Goal: Register for event/course

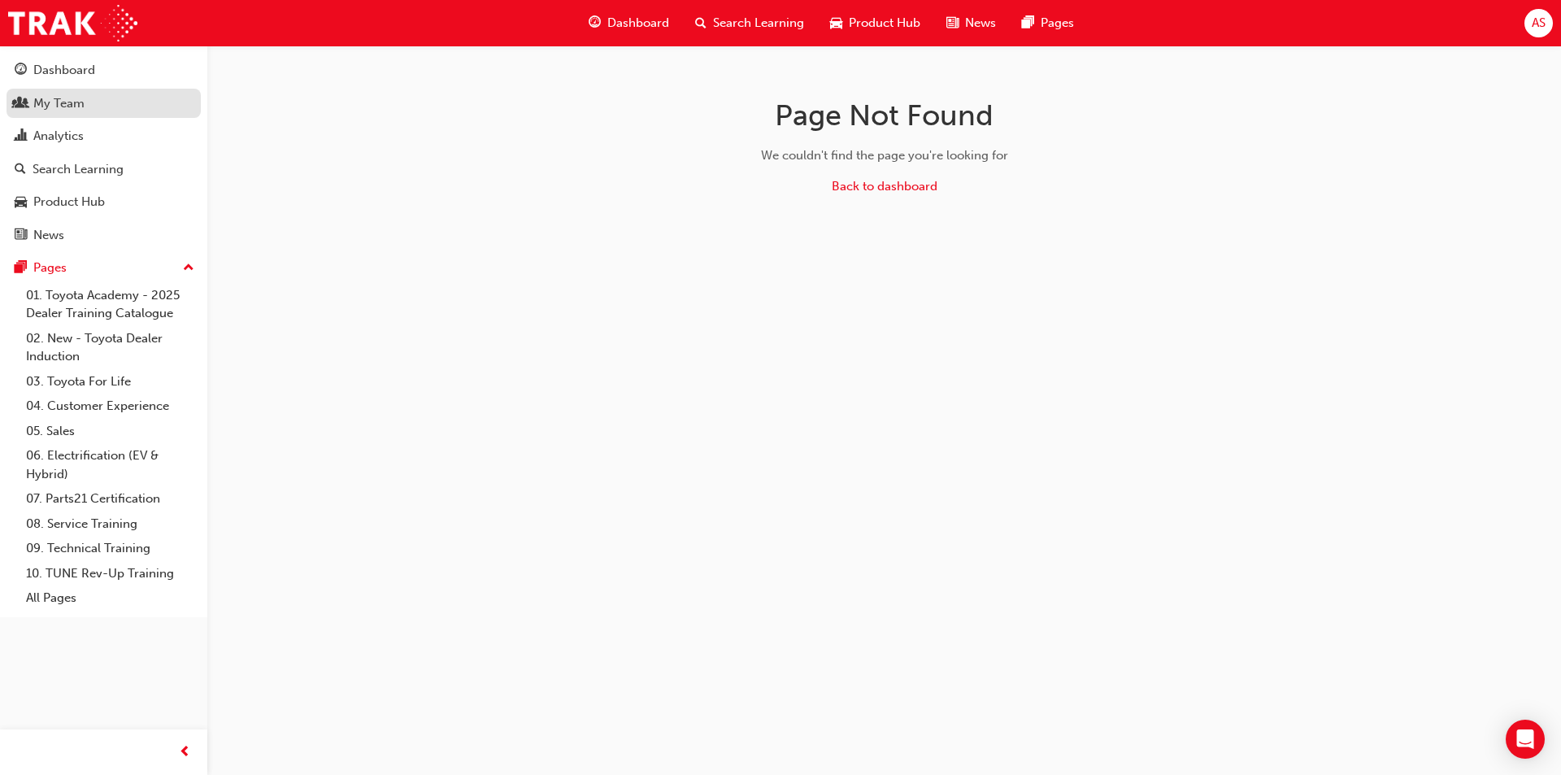
click at [99, 96] on div "My Team" at bounding box center [104, 104] width 178 height 20
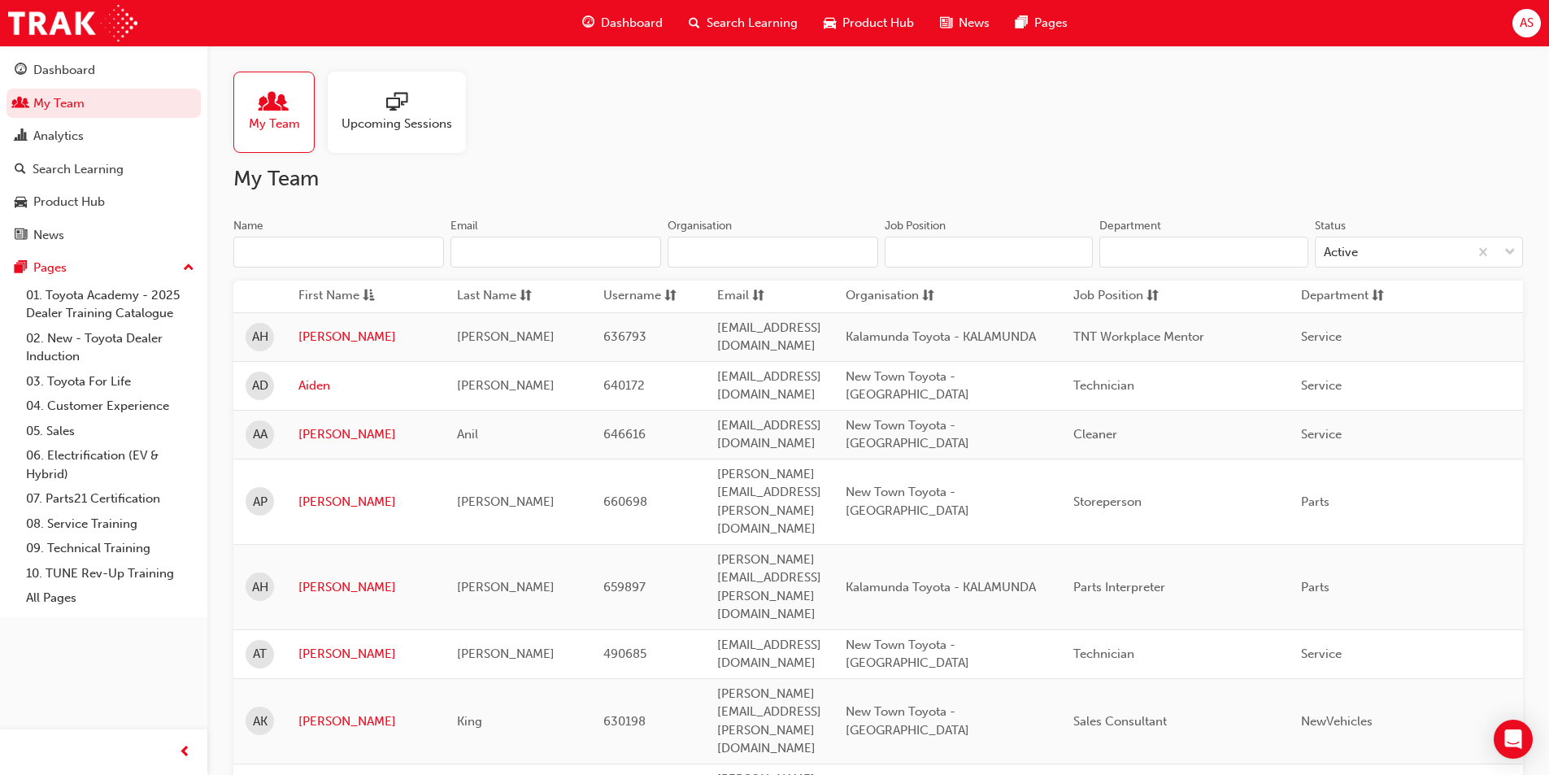
click at [328, 246] on input "Name" at bounding box center [338, 252] width 211 height 31
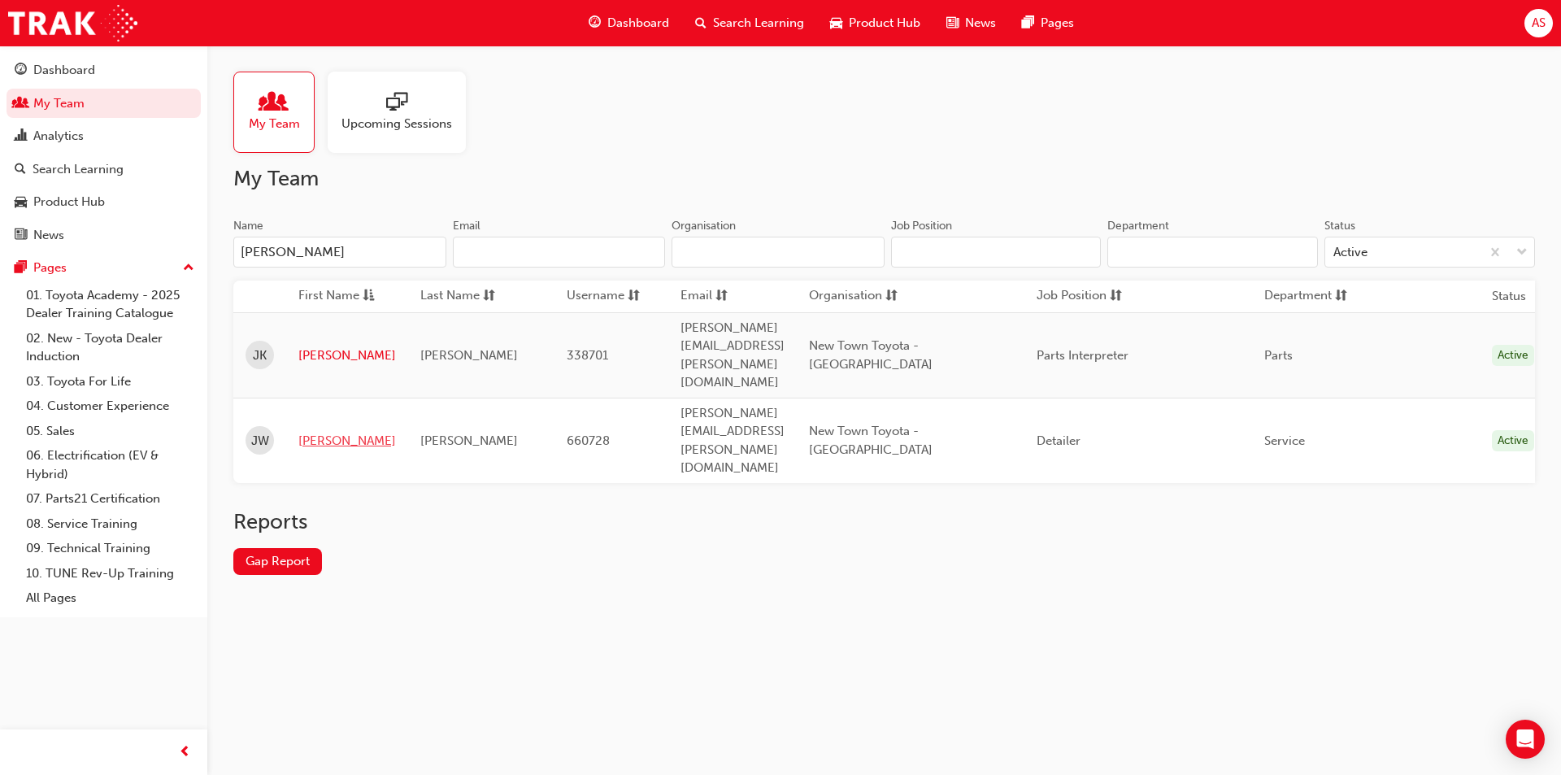
type input "[PERSON_NAME]"
click at [310, 432] on link "[PERSON_NAME]" at bounding box center [347, 441] width 98 height 19
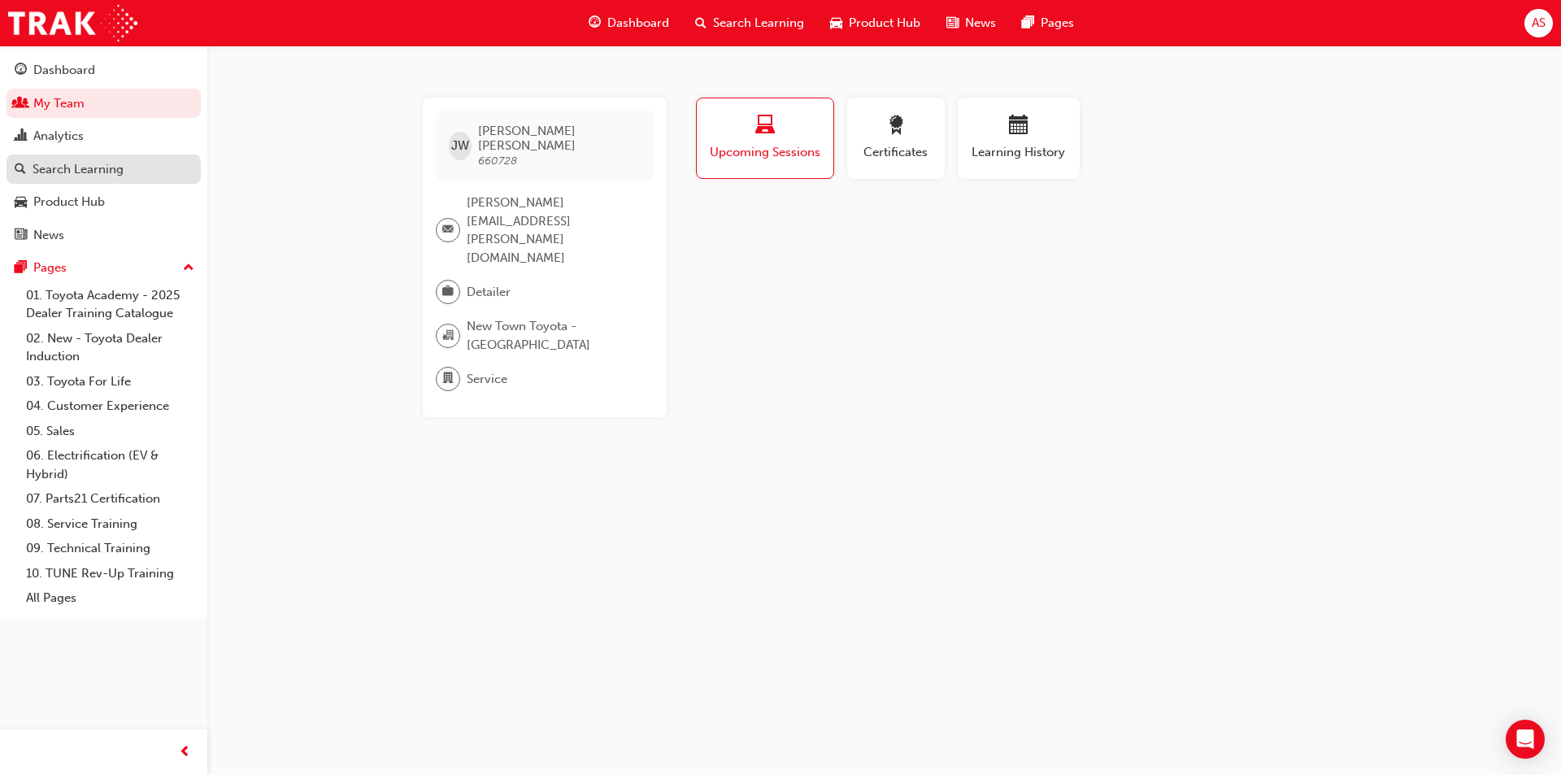
click at [74, 164] on div "Search Learning" at bounding box center [78, 169] width 91 height 19
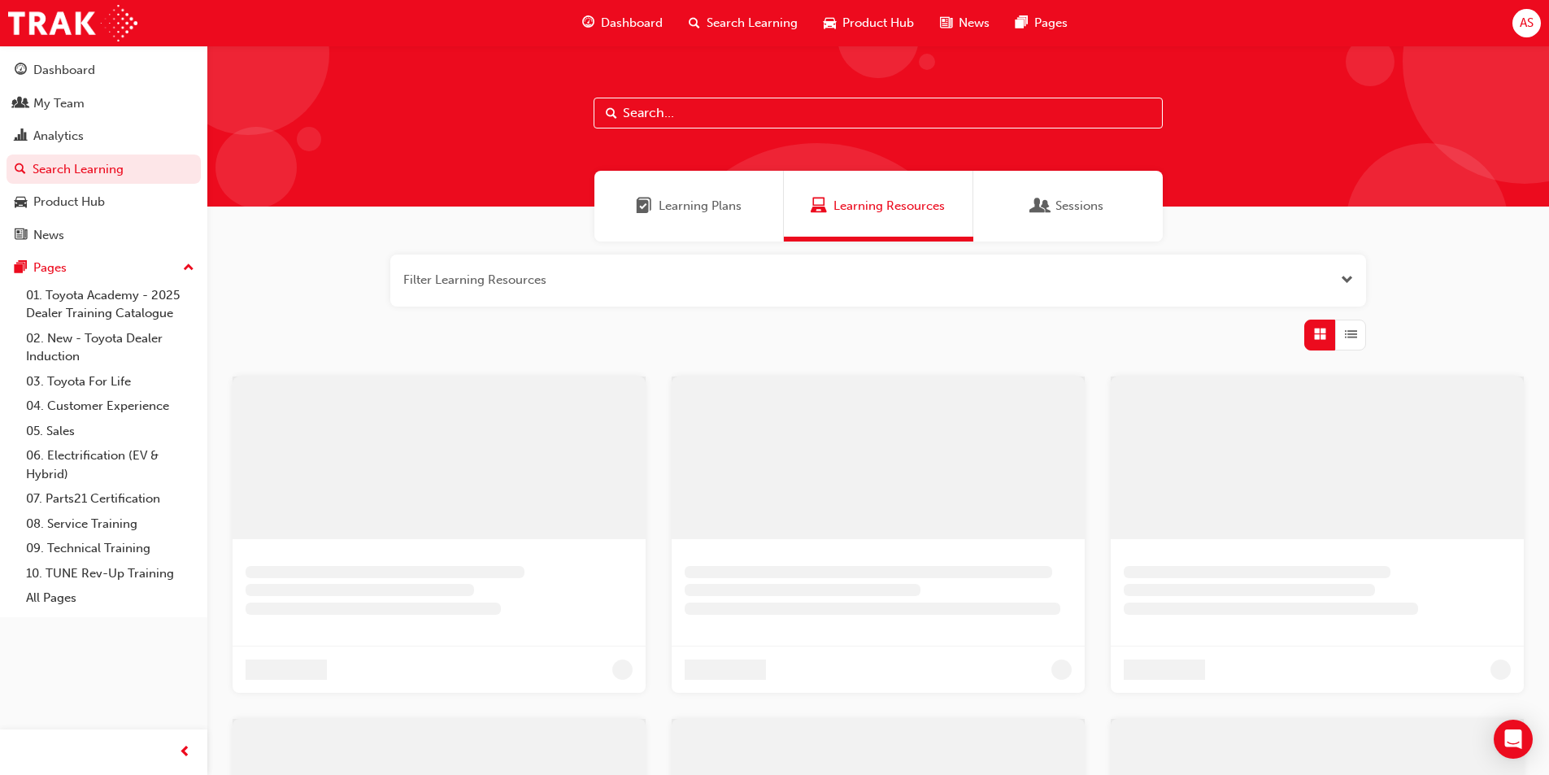
click at [675, 118] on input "text" at bounding box center [878, 113] width 569 height 31
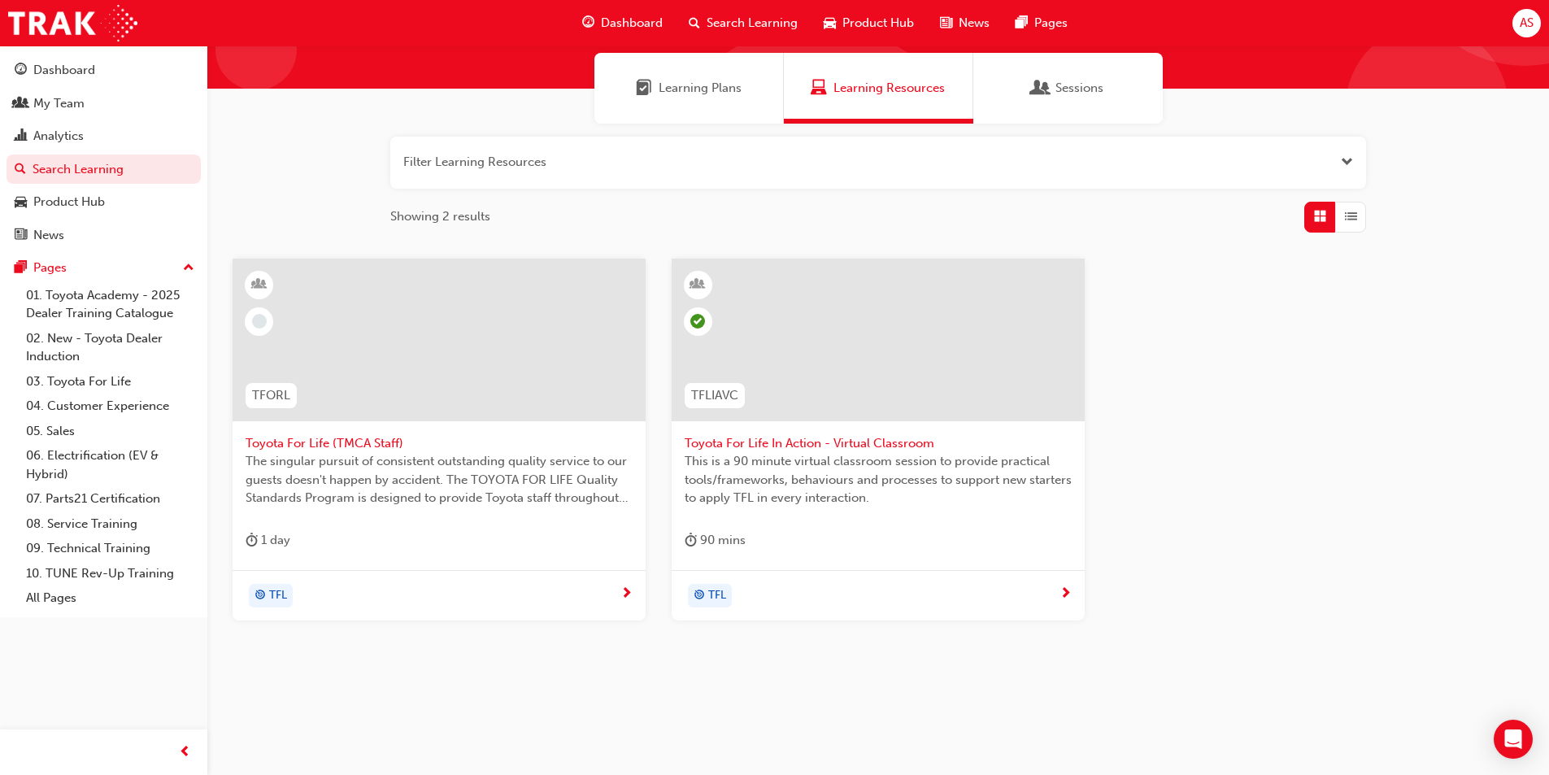
scroll to position [121, 0]
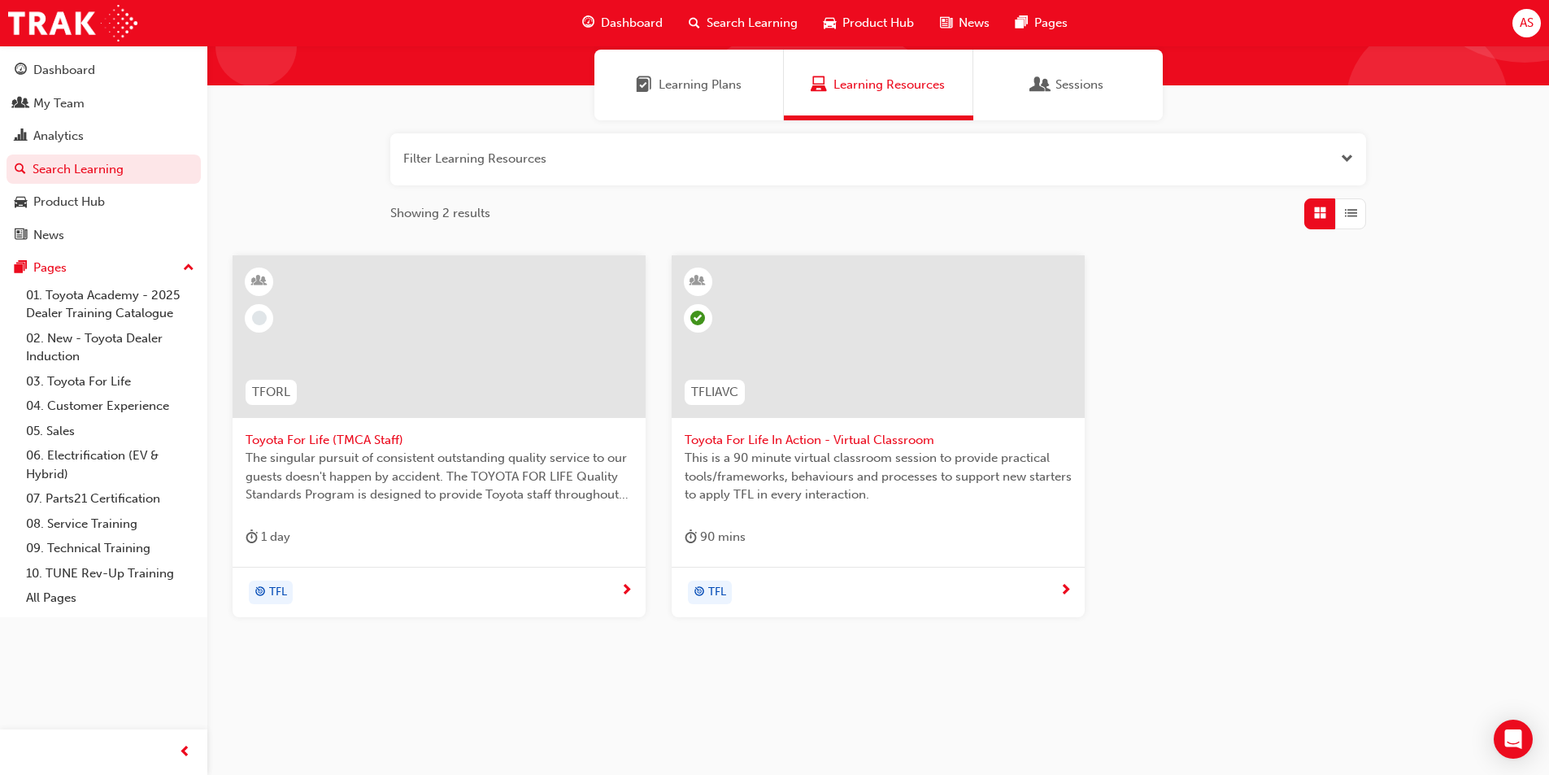
type input "toyota for life"
click at [868, 439] on span "Toyota For Life In Action - Virtual Classroom" at bounding box center [878, 440] width 387 height 19
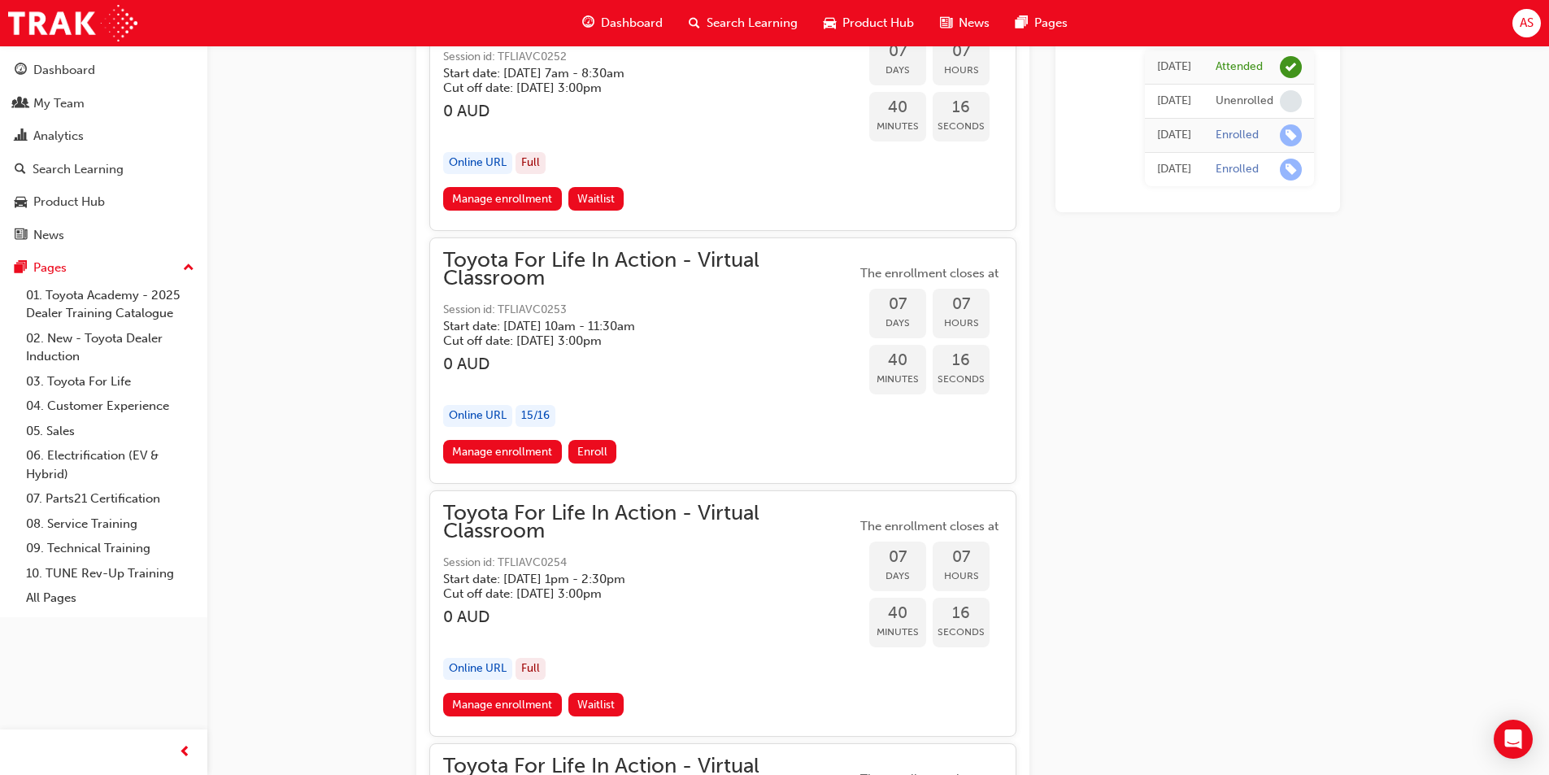
scroll to position [5116, 0]
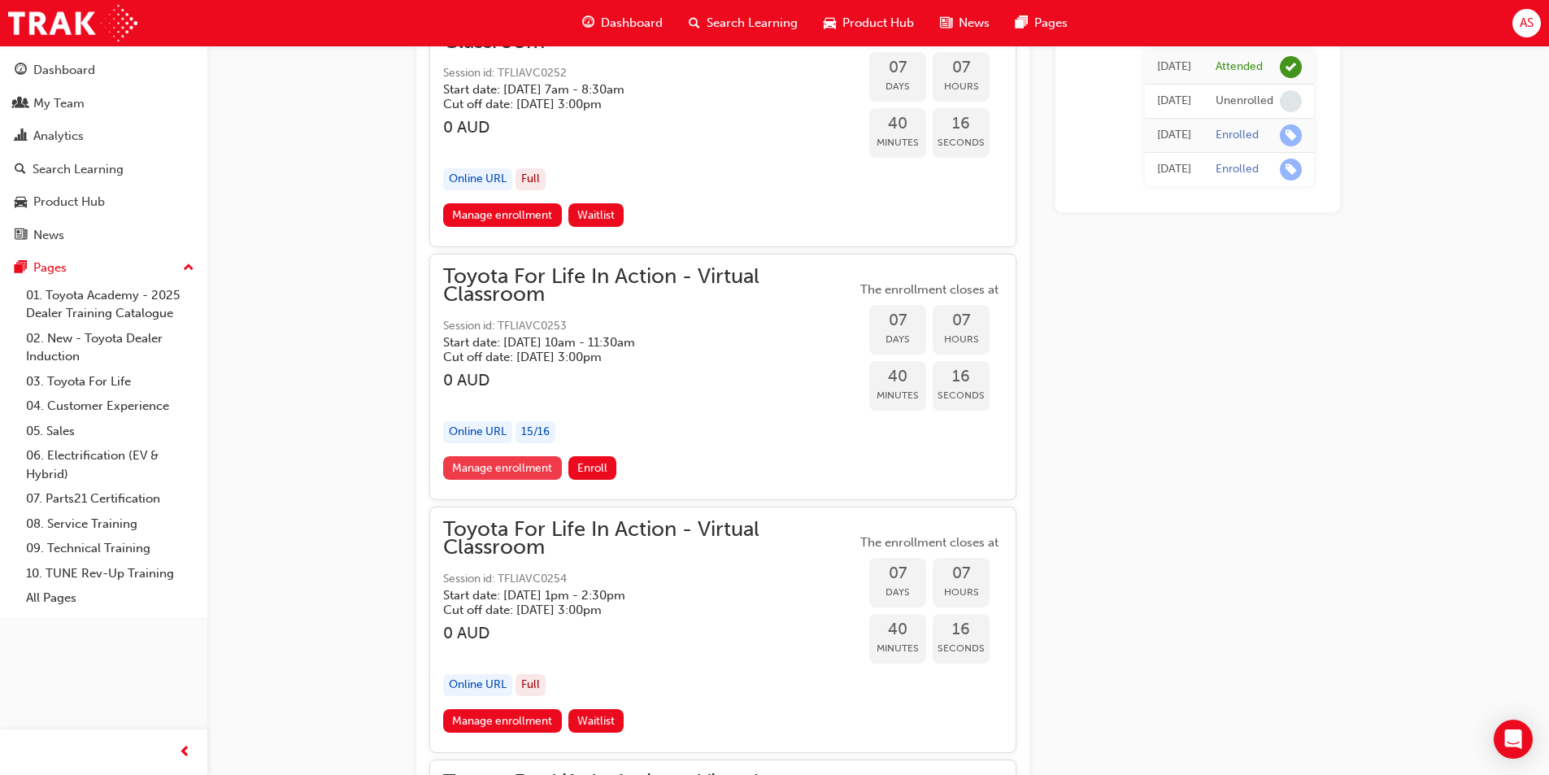
click at [493, 467] on link "Manage enrollment" at bounding box center [502, 468] width 119 height 24
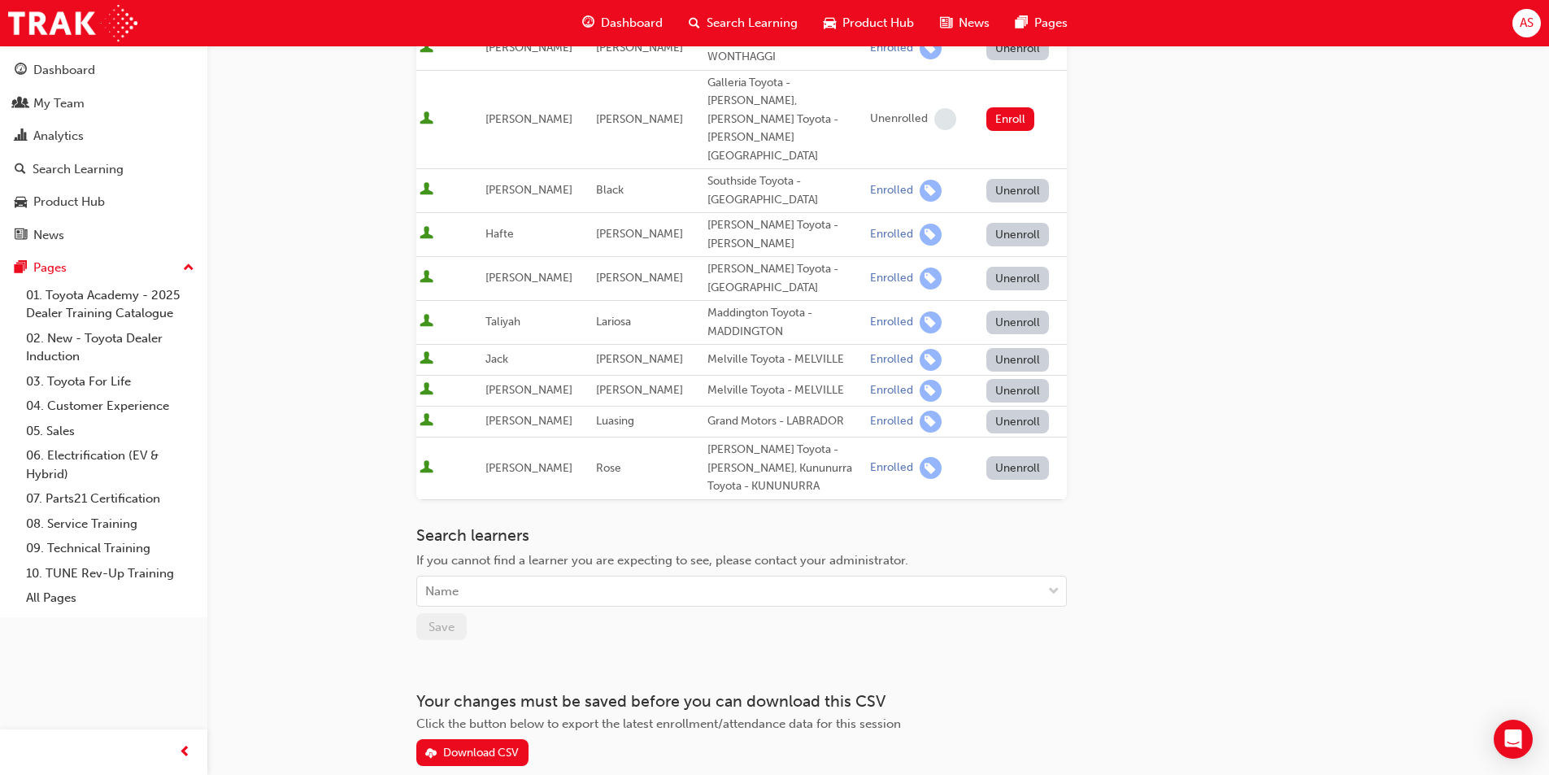
scroll to position [647, 0]
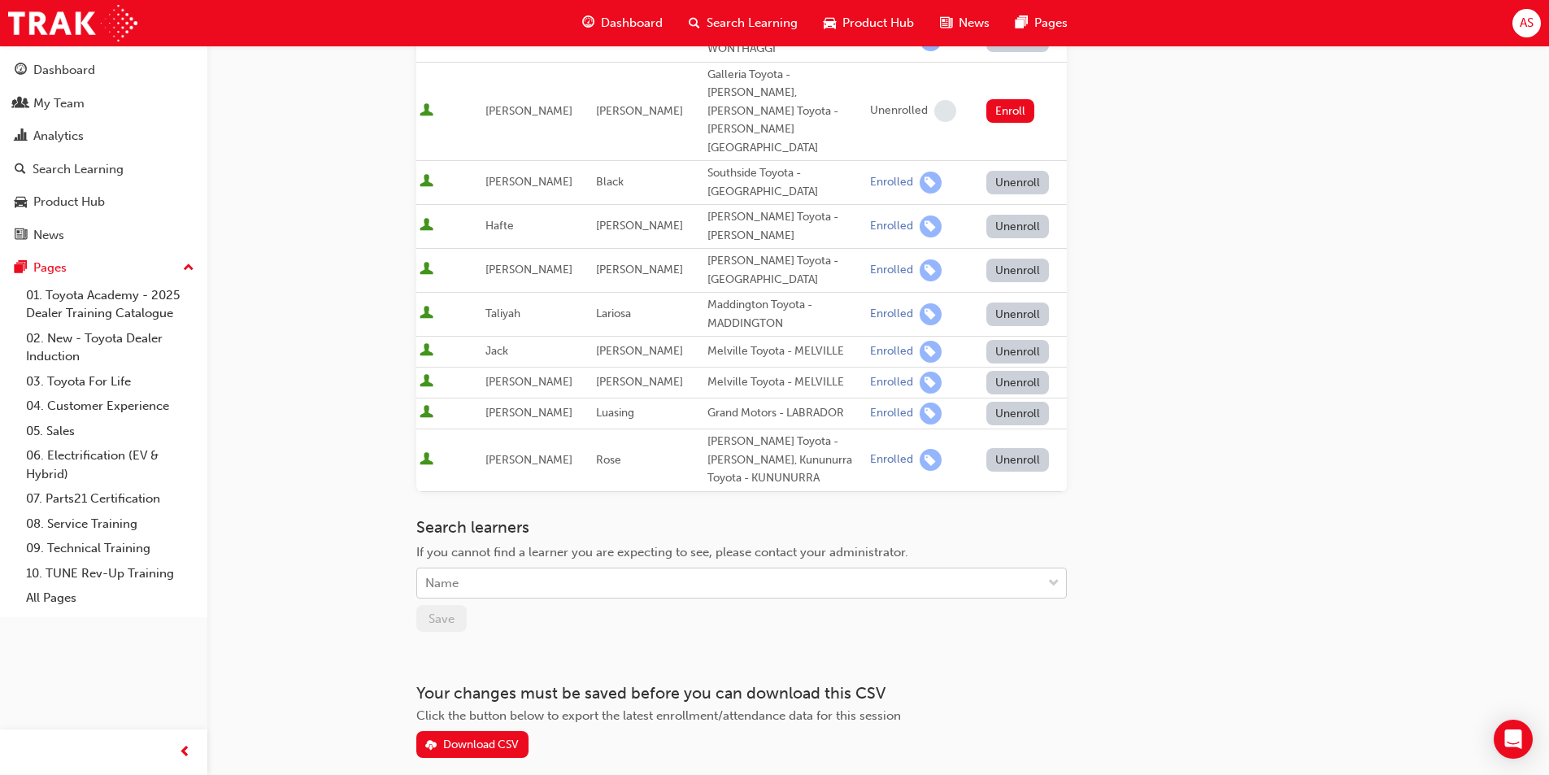
click at [566, 569] on div "Name" at bounding box center [729, 583] width 624 height 28
type input "[PERSON_NAME]"
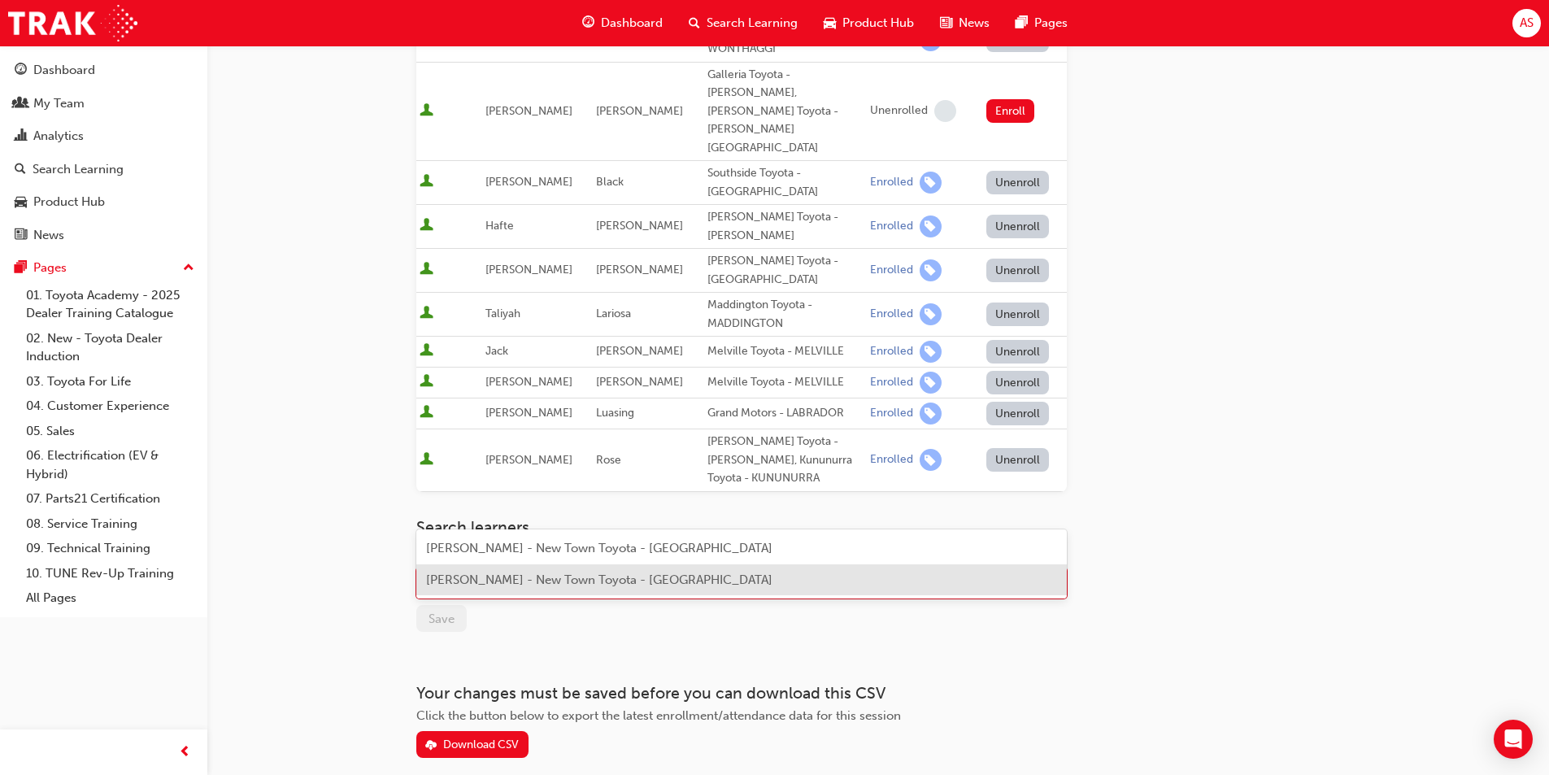
click at [563, 577] on span "[PERSON_NAME] - New Town Toyota - [GEOGRAPHIC_DATA]" at bounding box center [599, 579] width 346 height 15
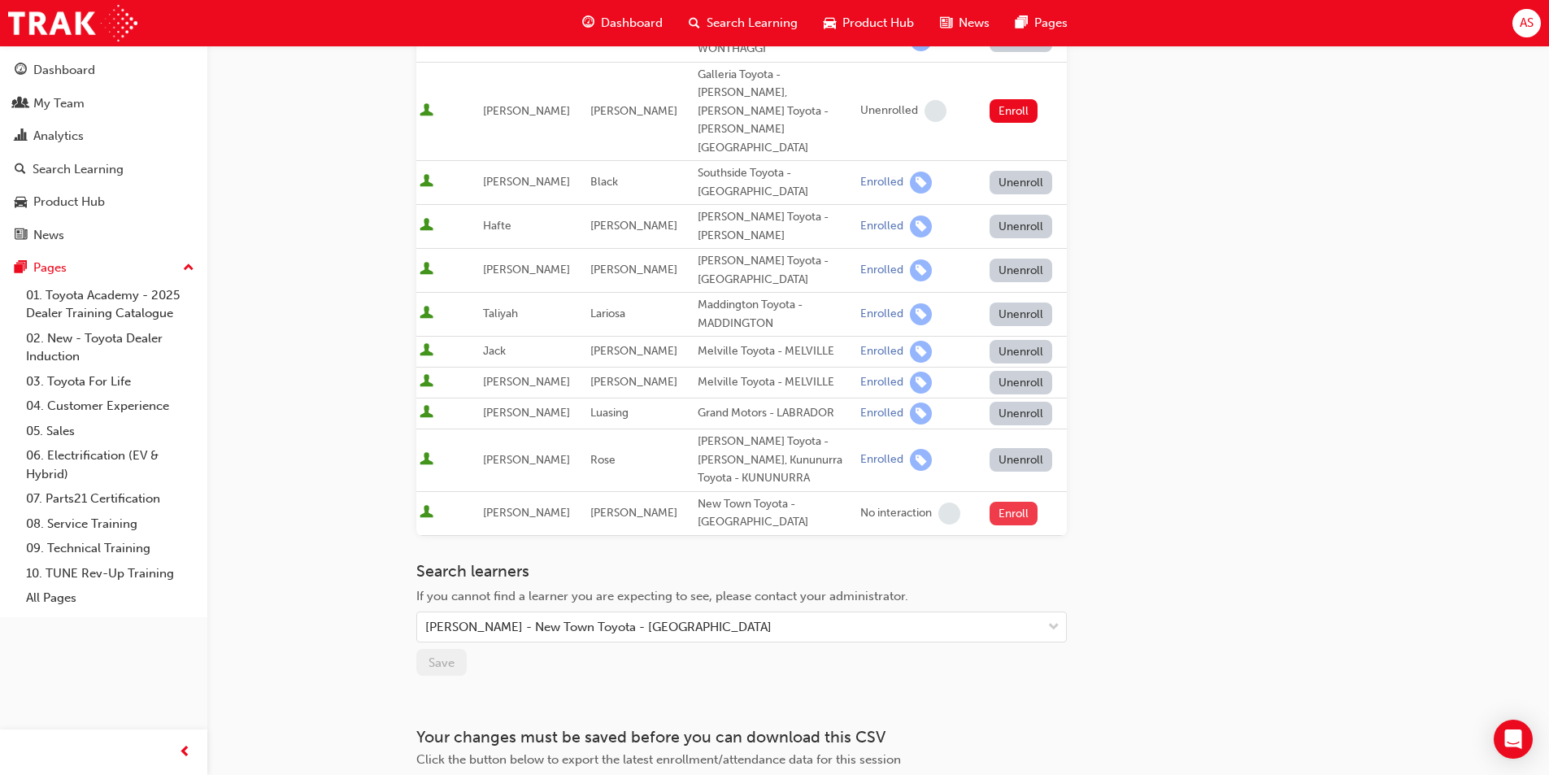
click at [994, 502] on button "Enroll" at bounding box center [1014, 514] width 49 height 24
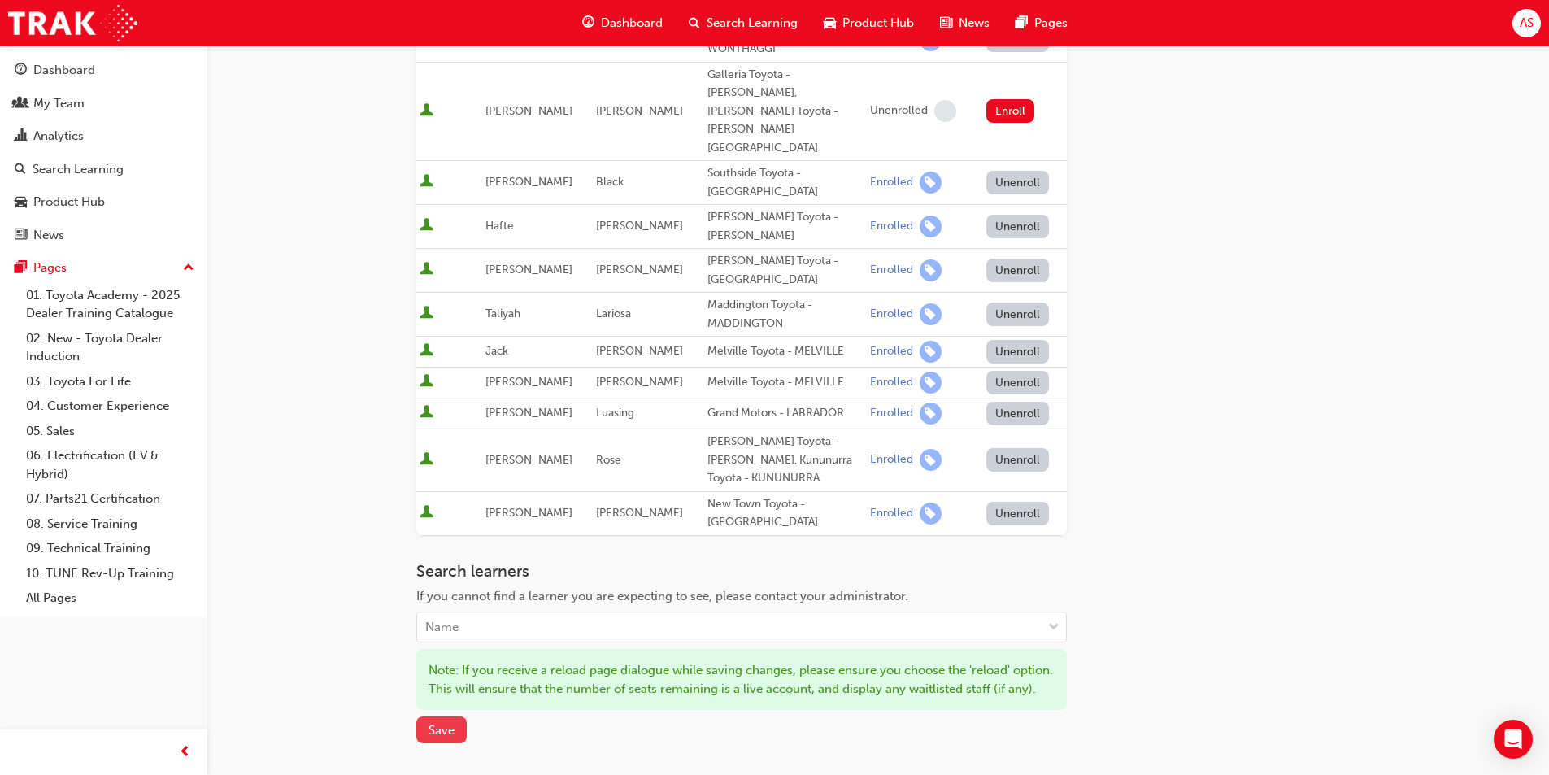
click at [448, 723] on span "Save" at bounding box center [441, 730] width 26 height 15
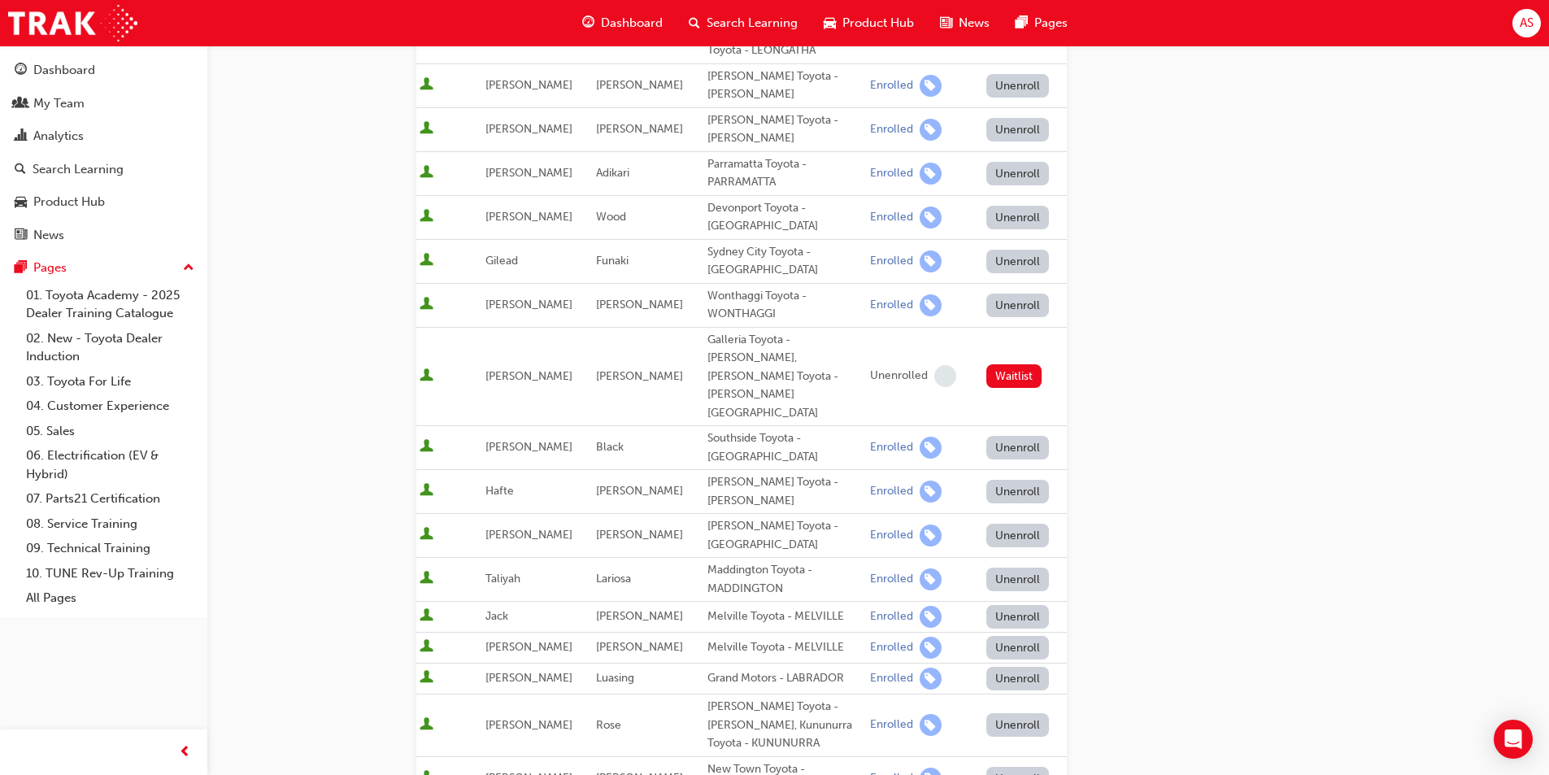
scroll to position [0, 0]
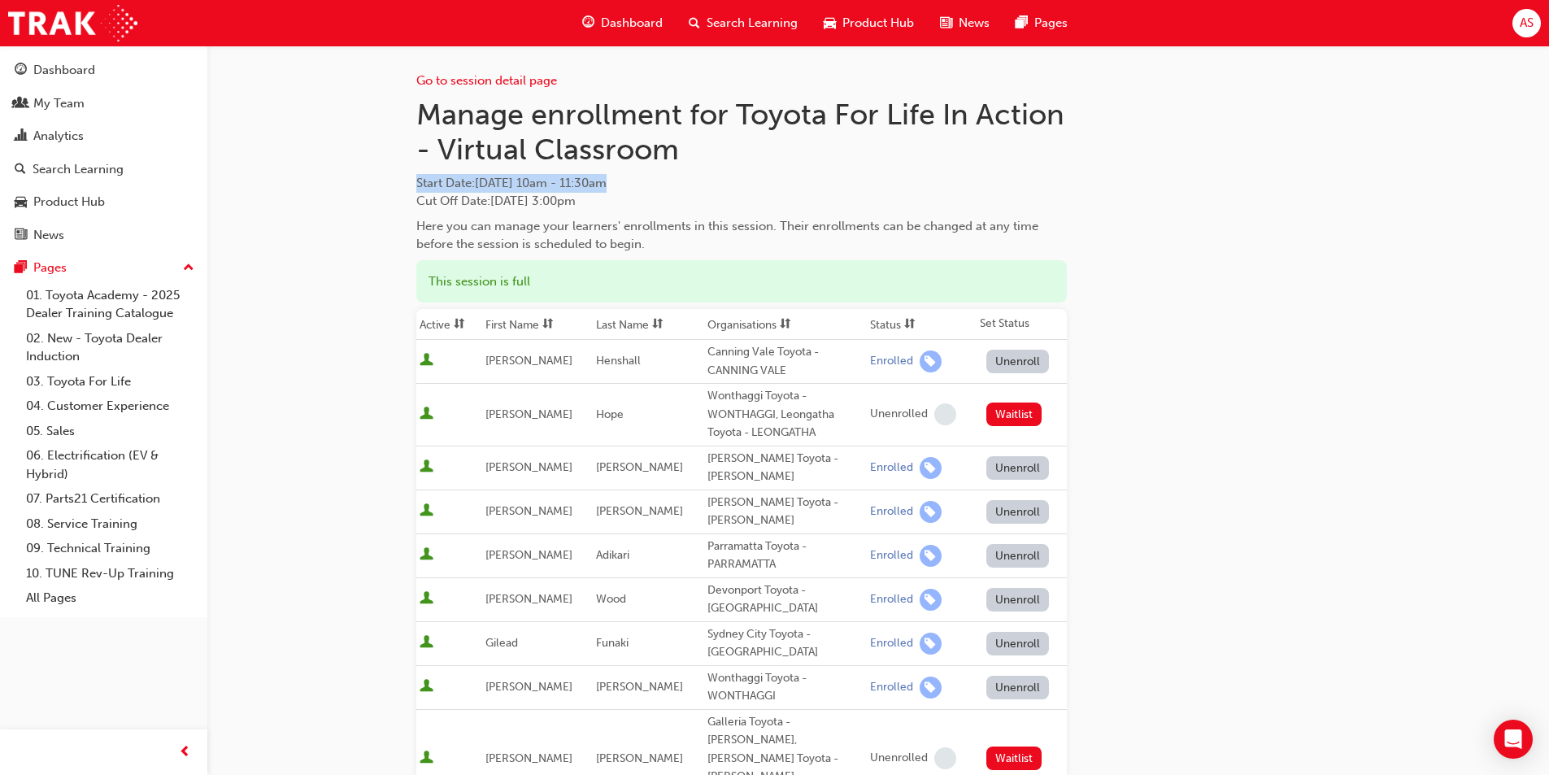
drag, startPoint x: 671, startPoint y: 185, endPoint x: 416, endPoint y: 189, distance: 254.5
click at [416, 189] on span "Start Date : [DATE] 10am - 11:30am" at bounding box center [741, 183] width 650 height 19
copy span "Start Date : [DATE] 10am - 11:30am"
click at [620, 713] on td "[PERSON_NAME]" at bounding box center [648, 758] width 111 height 99
click at [546, 81] on link "Go to session detail page" at bounding box center [486, 80] width 141 height 15
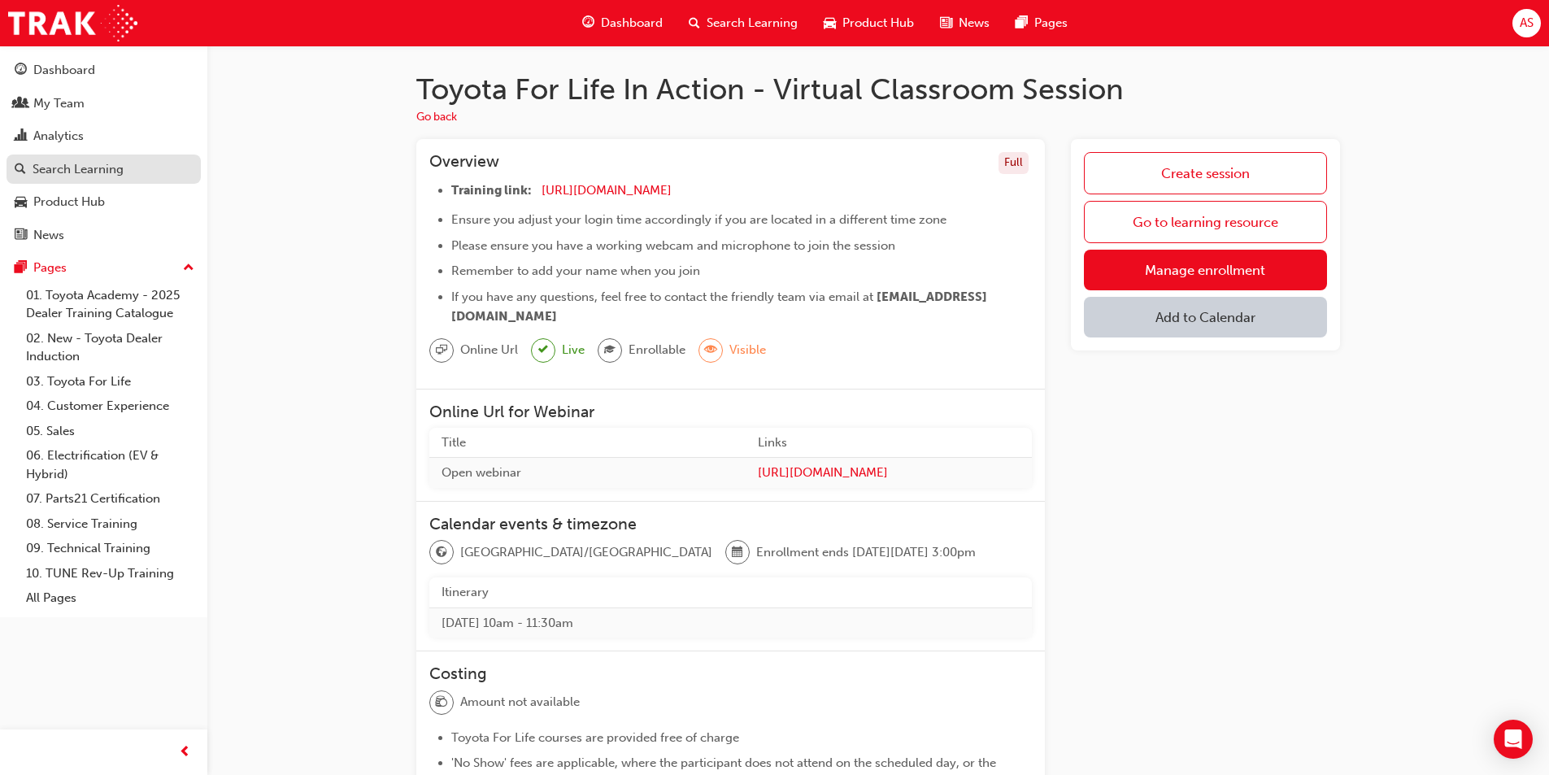
click at [95, 164] on div "Search Learning" at bounding box center [78, 169] width 91 height 19
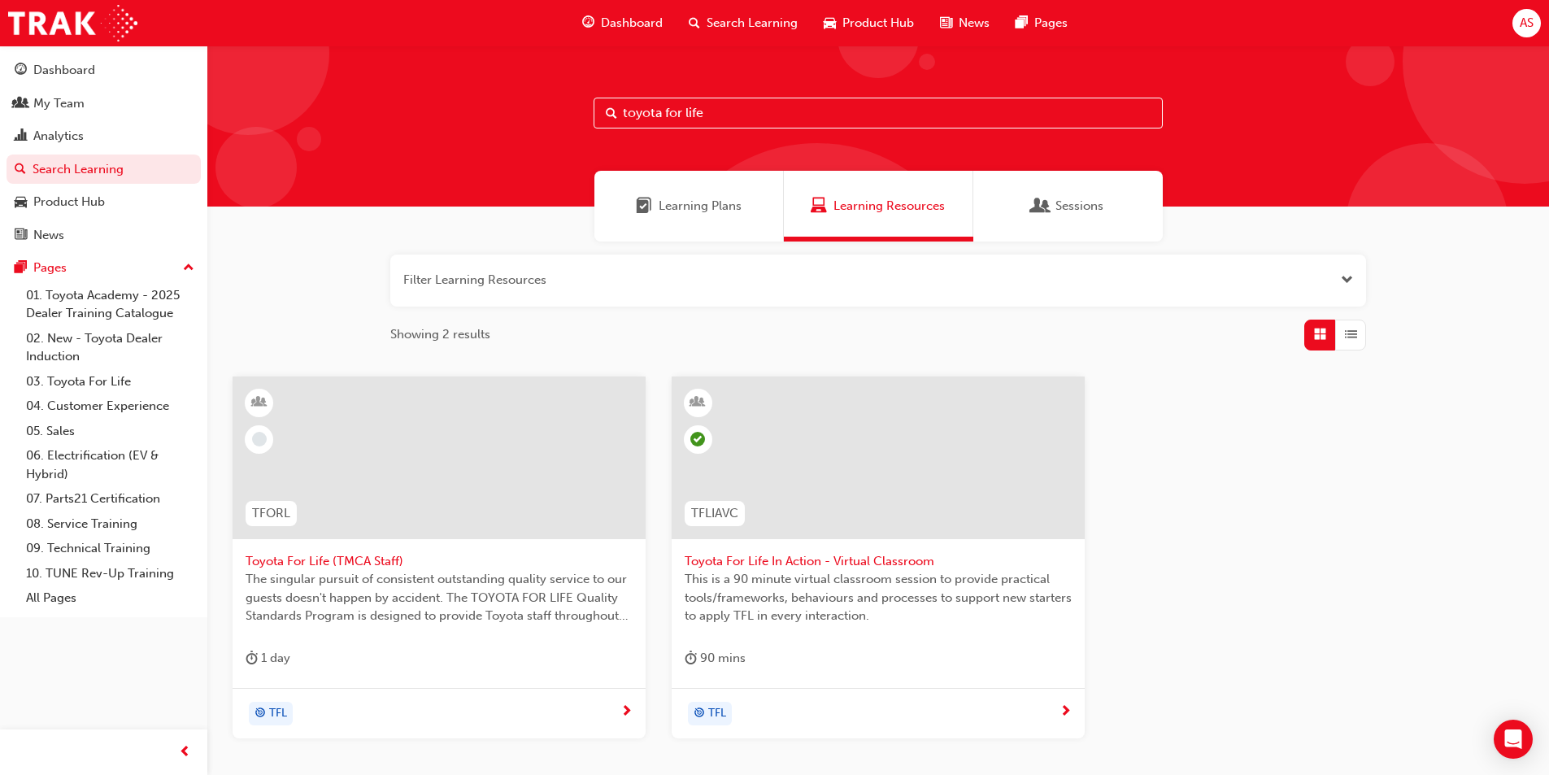
click at [755, 109] on input "toyota for life" at bounding box center [878, 113] width 569 height 31
click at [810, 556] on span "Toyota For Life In Action - Virtual Classroom" at bounding box center [878, 561] width 387 height 19
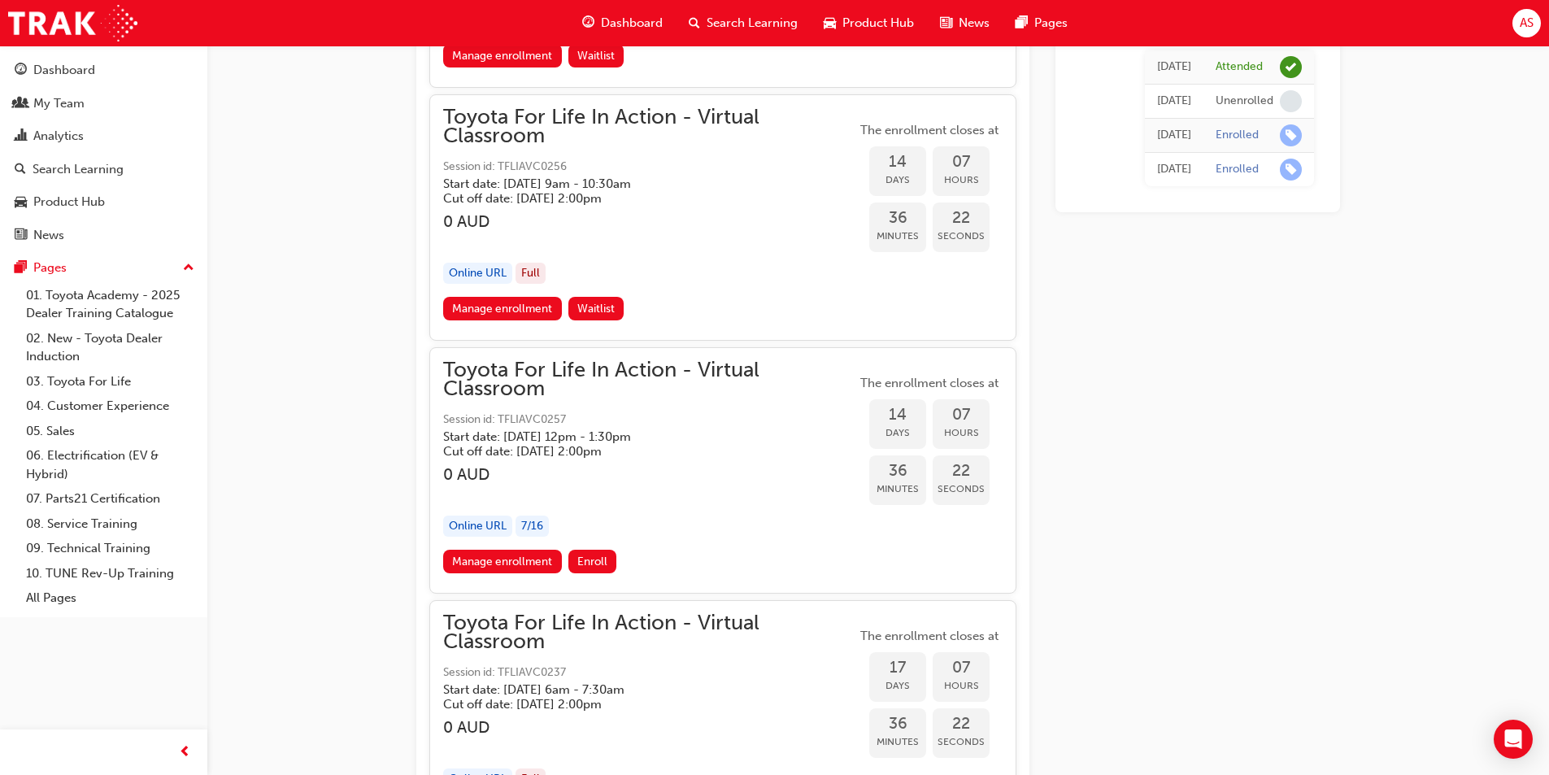
scroll to position [8281, 0]
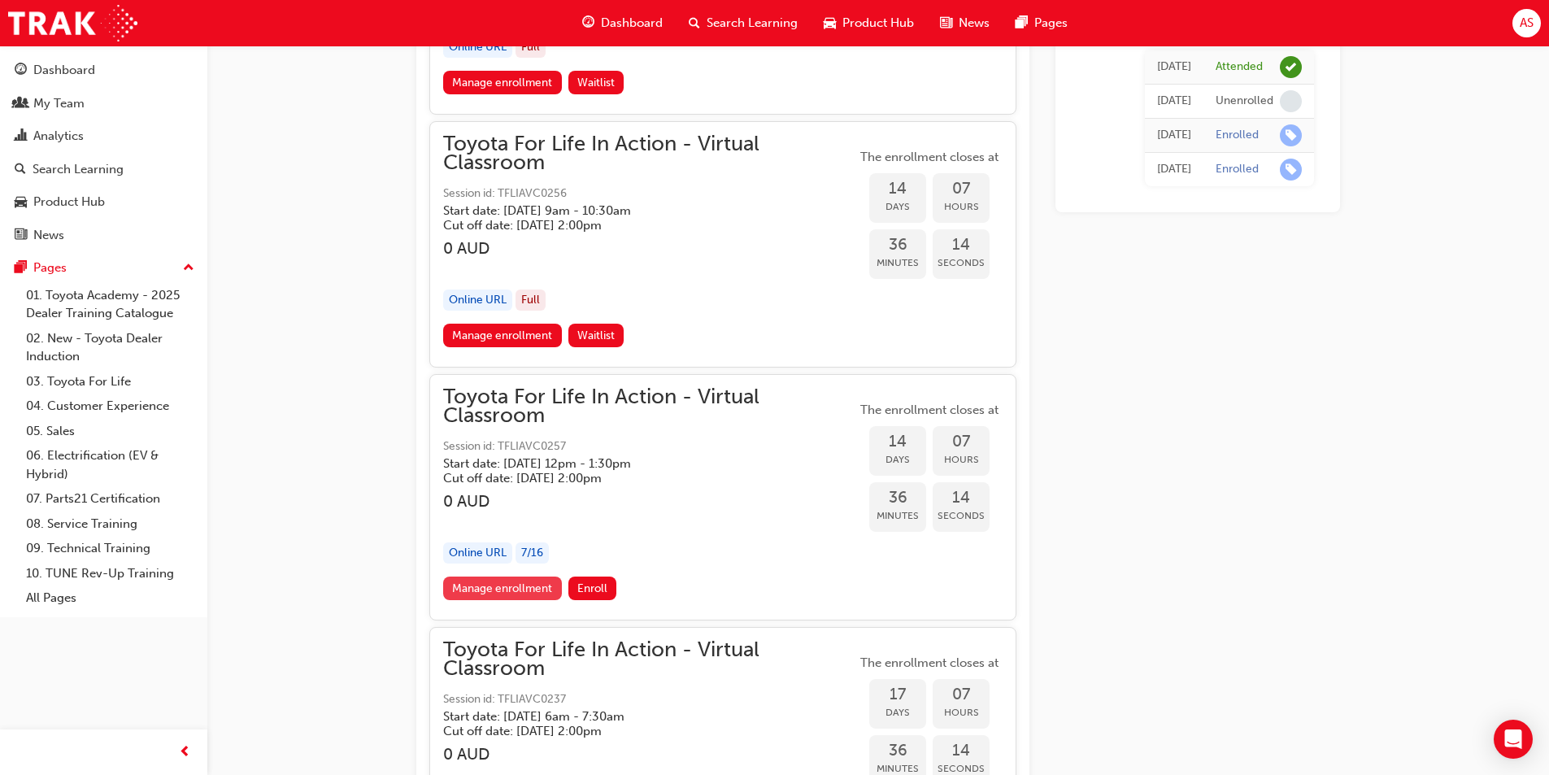
click at [492, 585] on link "Manage enrollment" at bounding box center [502, 588] width 119 height 24
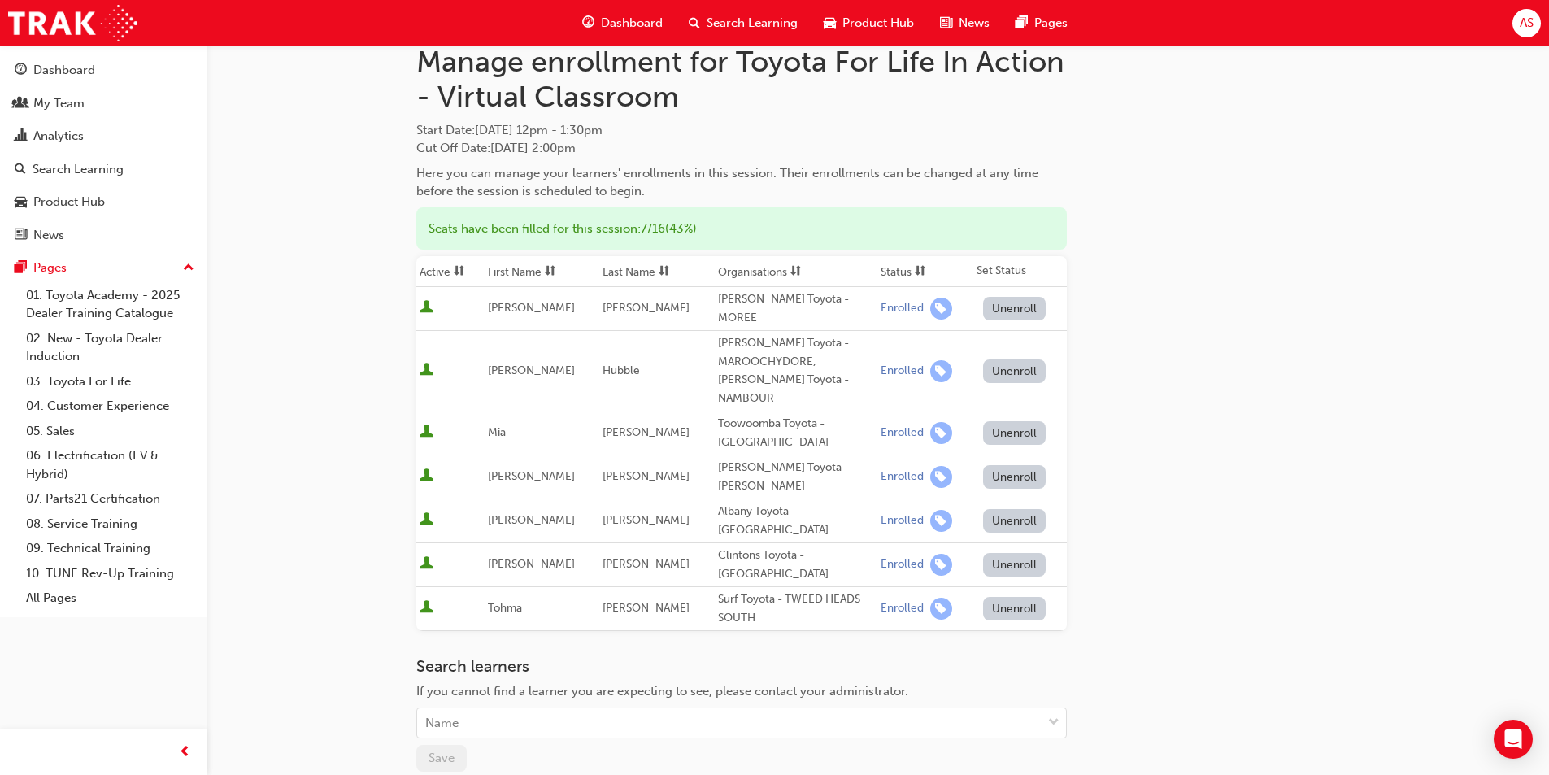
scroll to position [81, 0]
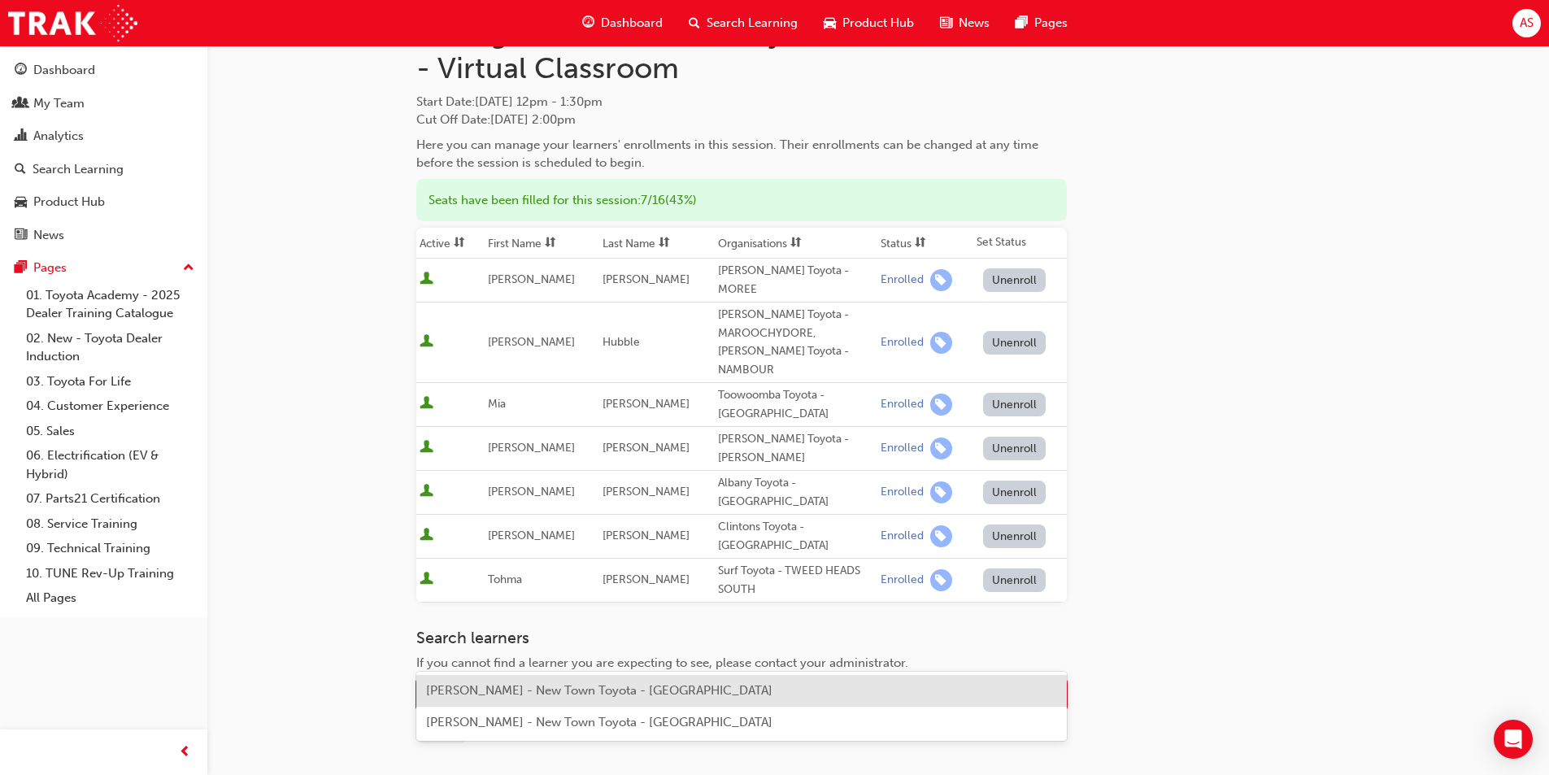
click at [555, 681] on div "Name" at bounding box center [729, 695] width 624 height 28
type input "n"
type input "[PERSON_NAME]"
click at [579, 699] on div "[PERSON_NAME] Toyota - KALAMUNDA" at bounding box center [741, 691] width 650 height 32
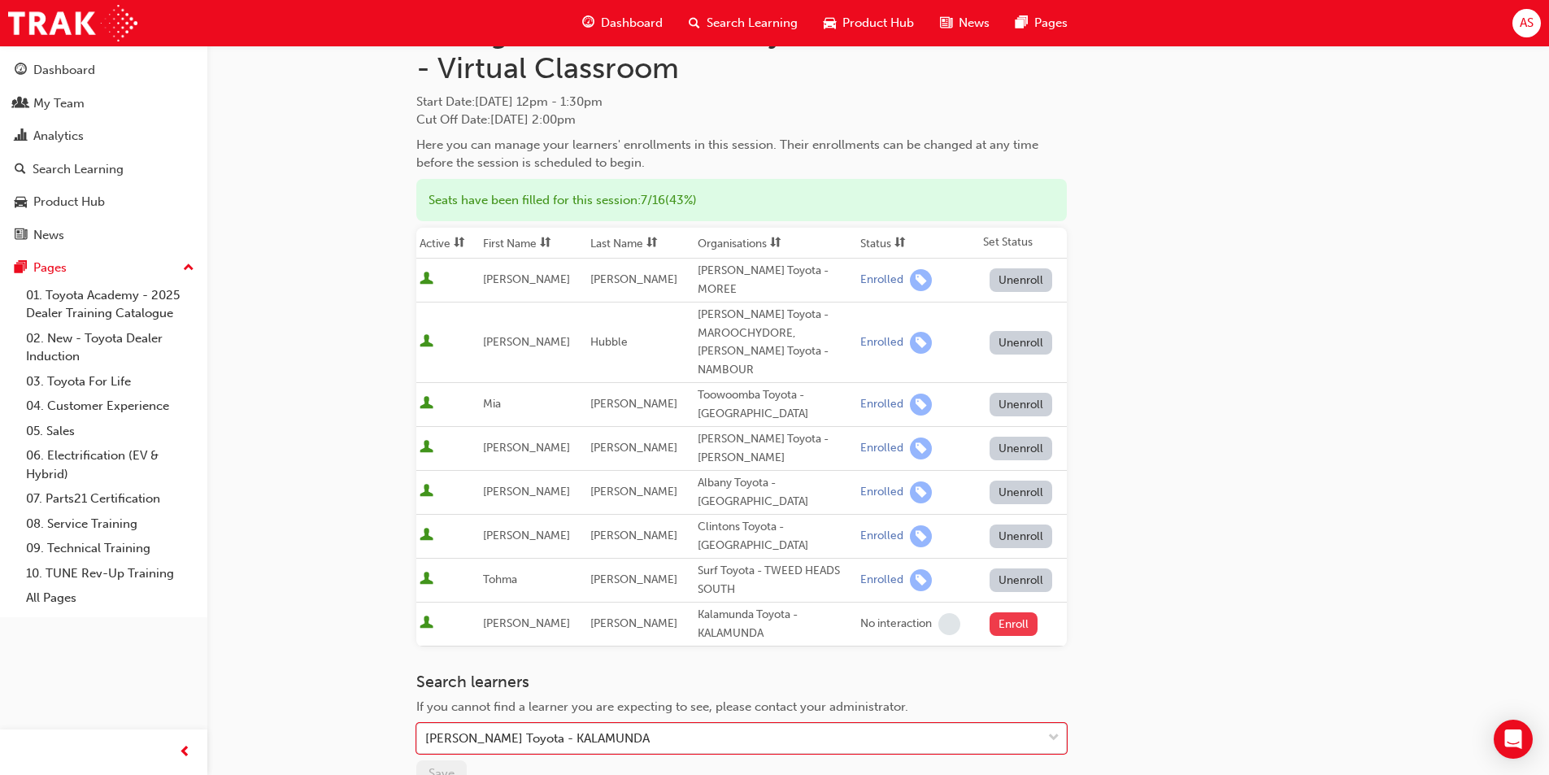
click at [1012, 612] on button "Enroll" at bounding box center [1014, 624] width 49 height 24
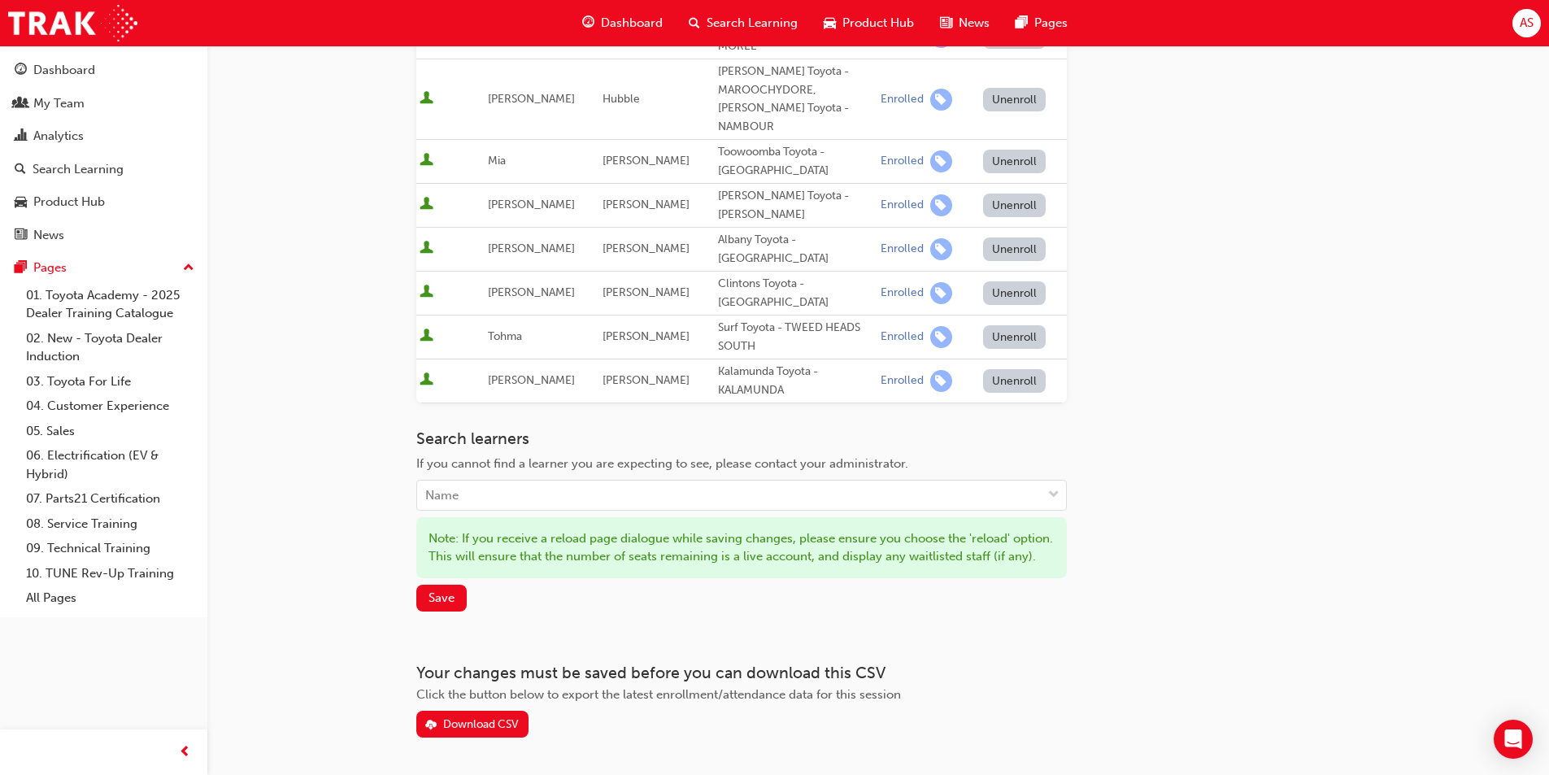
scroll to position [325, 0]
click at [436, 589] on span "Save" at bounding box center [441, 596] width 26 height 15
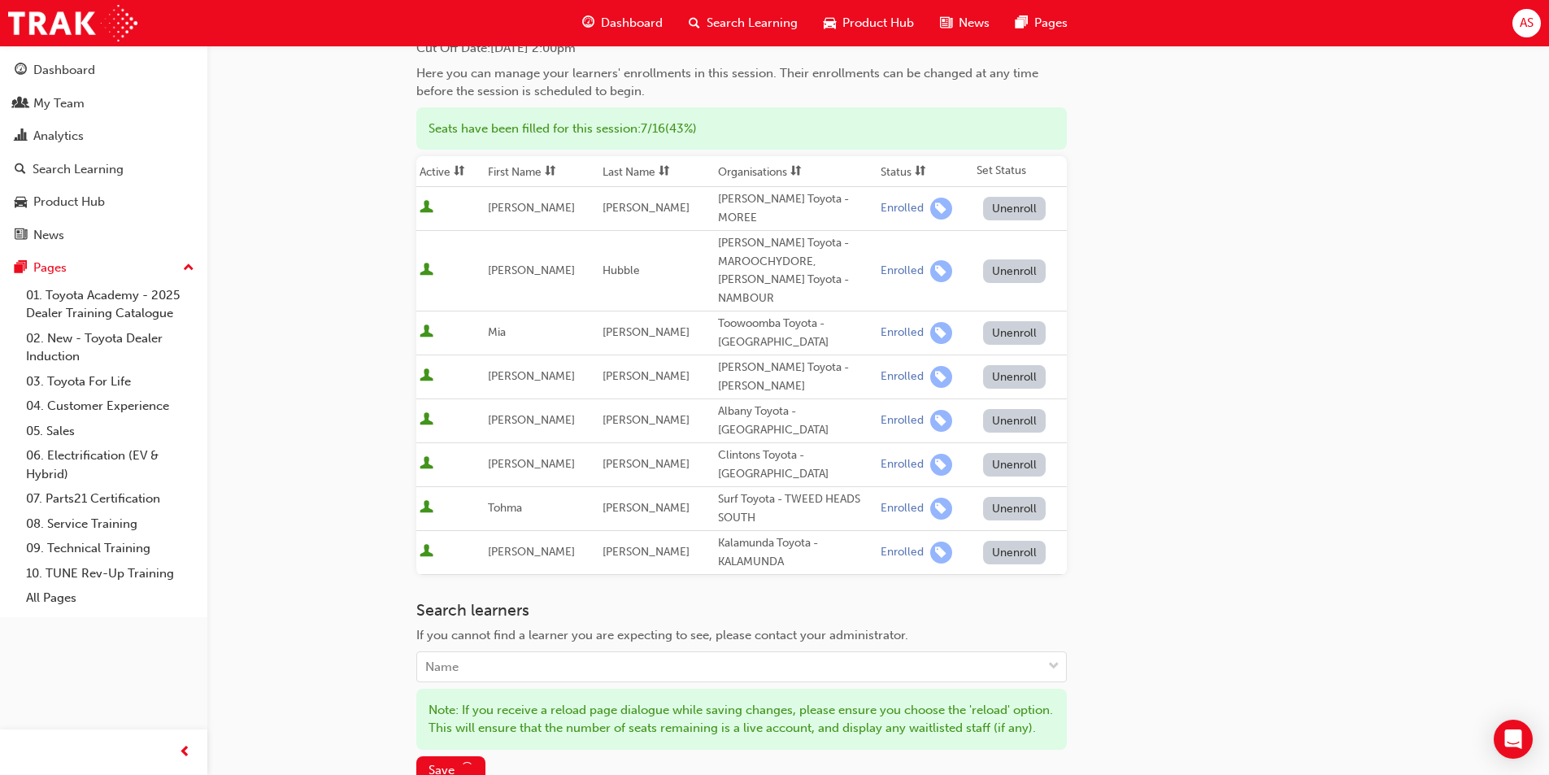
scroll to position [0, 0]
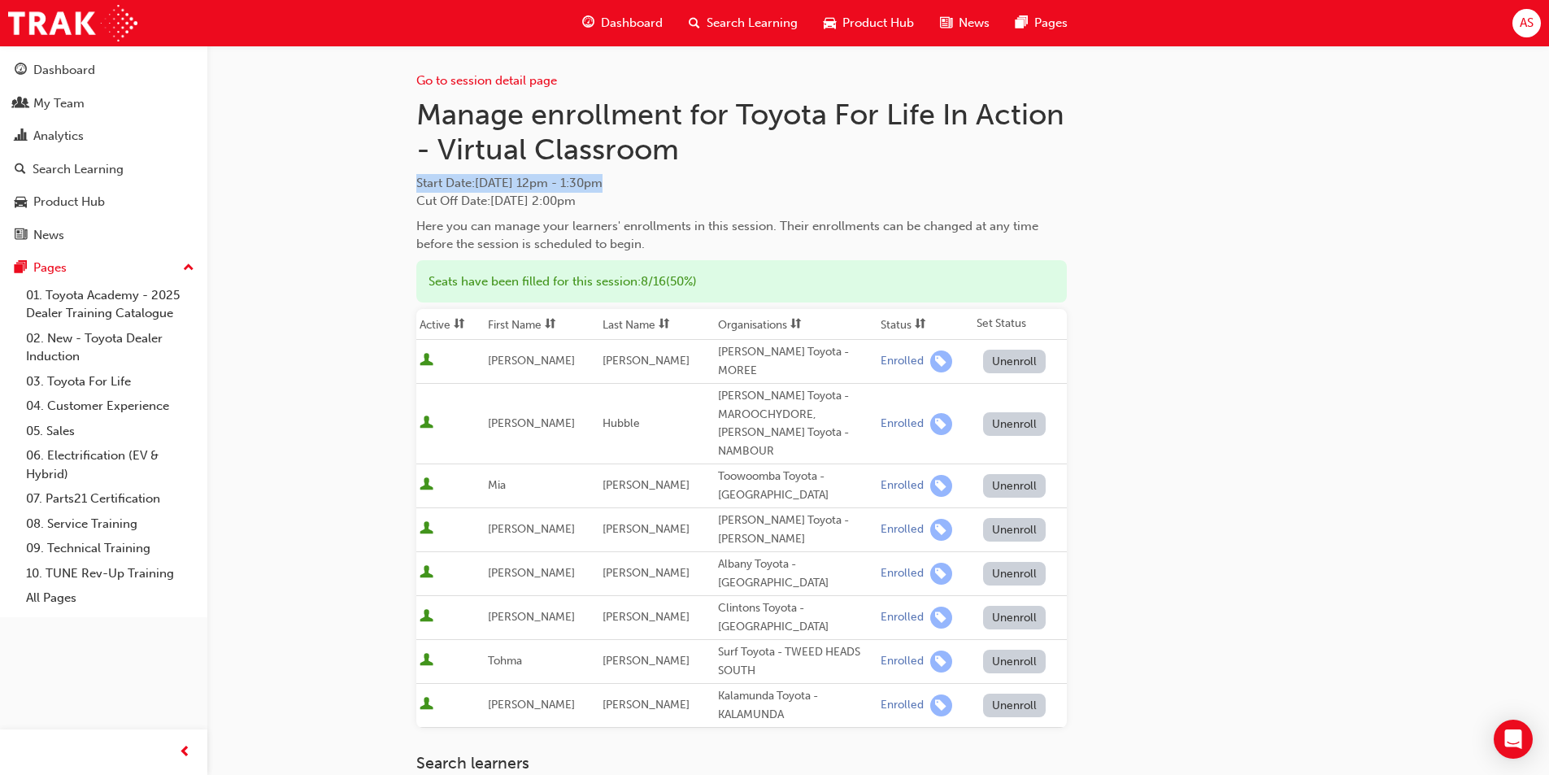
drag, startPoint x: 673, startPoint y: 183, endPoint x: 375, endPoint y: 182, distance: 298.4
click at [375, 182] on div "Go to session detail page Manage enrollment for Toyota For Life In Action - Vir…" at bounding box center [774, 543] width 1549 height 1087
copy span "Start Date : [DATE] 12pm - 1:30pm"
click at [611, 160] on h1 "Manage enrollment for Toyota For Life In Action - Virtual Classroom" at bounding box center [741, 132] width 650 height 71
drag, startPoint x: 659, startPoint y: 181, endPoint x: 420, endPoint y: 189, distance: 239.2
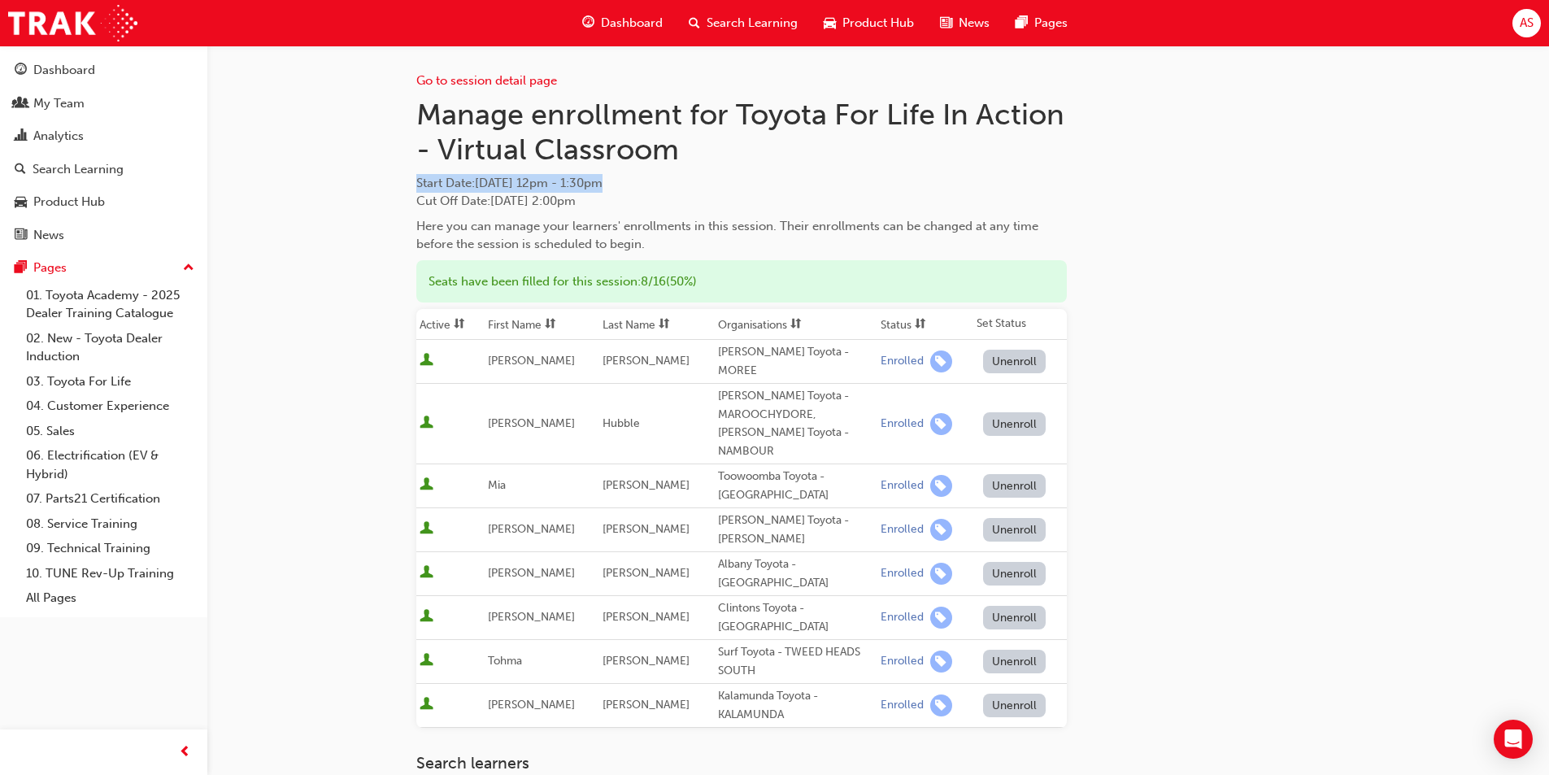
click at [420, 189] on span "Start Date : [DATE] 12pm - 1:30pm" at bounding box center [741, 183] width 650 height 19
copy span "Start Date : [DATE] 12pm - 1:30pm"
click at [673, 203] on div "Start Date : [DATE] 12pm - 1:30pm Cut Off Date : [DATE] 2:00pm" at bounding box center [741, 192] width 650 height 37
